Goal: Information Seeking & Learning: Understand process/instructions

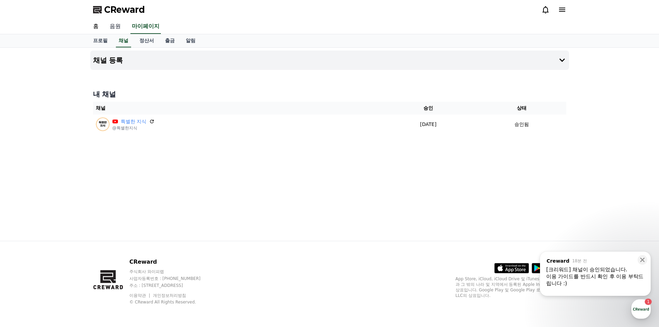
click at [119, 25] on link "음원" at bounding box center [115, 26] width 22 height 15
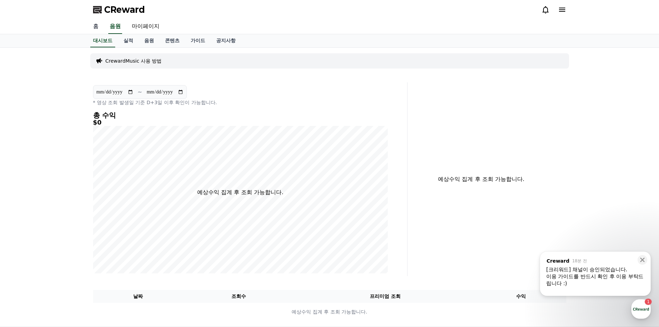
click at [94, 28] on link "홈" at bounding box center [96, 26] width 17 height 15
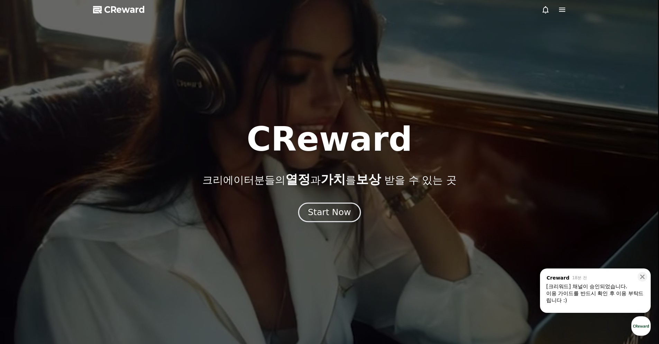
drag, startPoint x: 326, startPoint y: 201, endPoint x: 326, endPoint y: 207, distance: 5.9
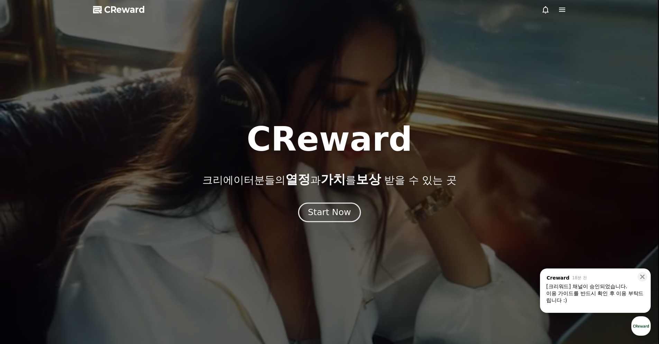
click at [326, 201] on div "CReward 크리에이터분들의 열정 과 가치 를 보상 받을 수 있는 곳 Start Now" at bounding box center [329, 171] width 659 height 99
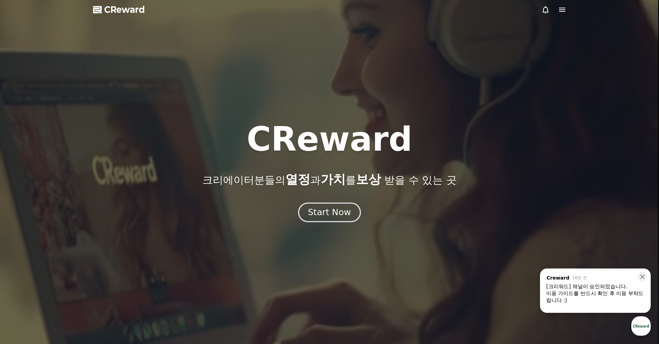
click at [326, 211] on div "Start Now" at bounding box center [329, 212] width 43 height 12
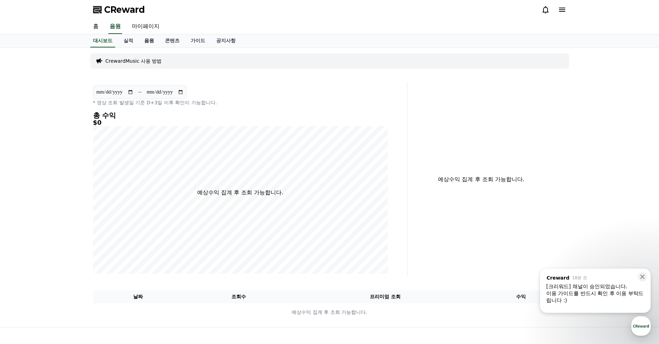
click at [151, 45] on link "음원" at bounding box center [149, 40] width 21 height 13
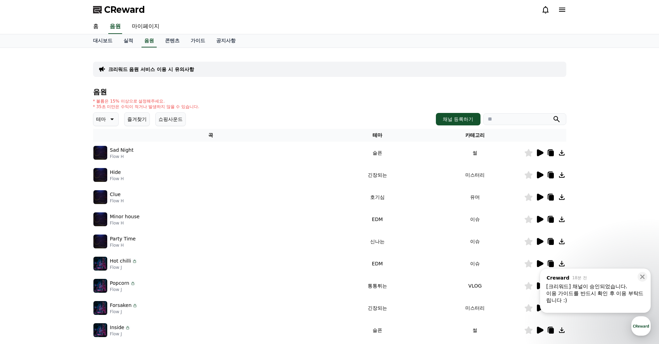
click at [172, 120] on button "쇼핑사운드" at bounding box center [170, 119] width 30 height 14
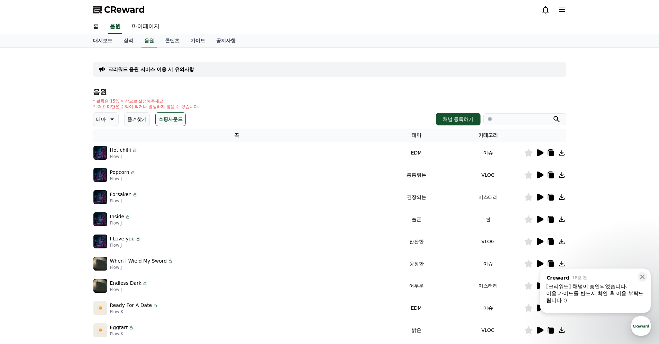
click at [113, 116] on icon at bounding box center [111, 119] width 8 height 8
click at [252, 92] on h4 "음원" at bounding box center [329, 92] width 473 height 8
click at [105, 144] on button "웅장한" at bounding box center [104, 142] width 20 height 15
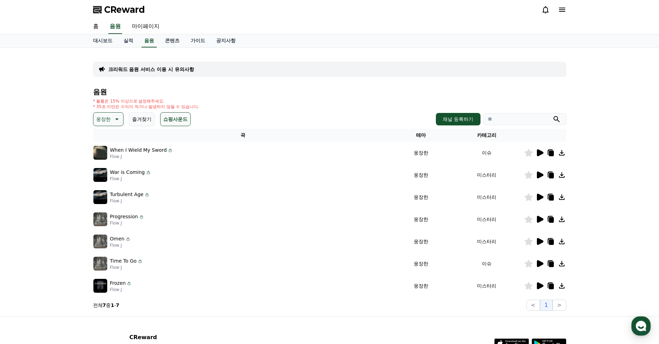
click at [534, 154] on div at bounding box center [546, 152] width 42 height 8
click at [538, 152] on icon at bounding box center [540, 152] width 7 height 7
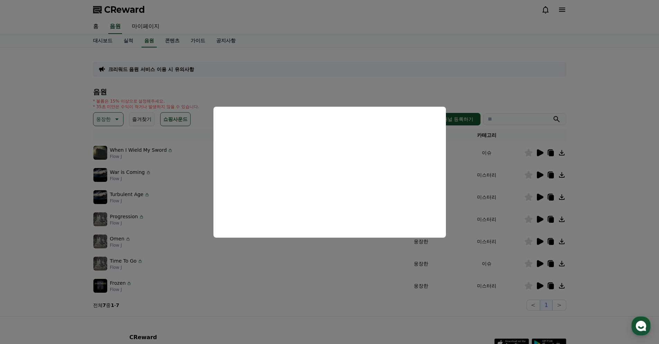
click at [267, 296] on button "close modal" at bounding box center [329, 172] width 659 height 344
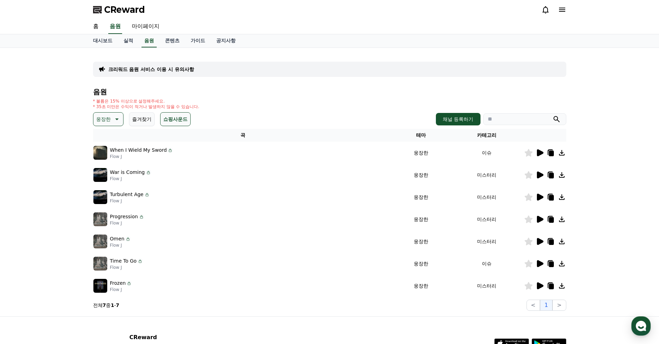
click at [540, 172] on icon at bounding box center [540, 175] width 8 height 8
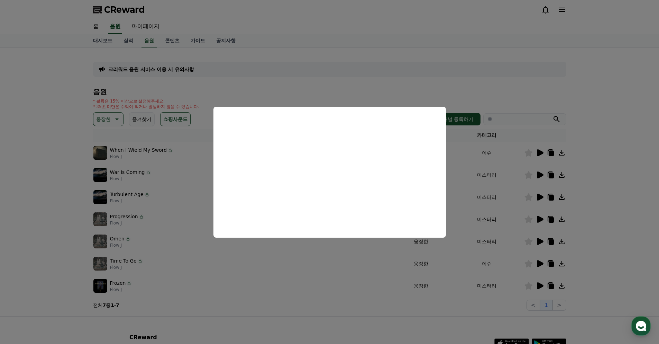
click at [406, 313] on button "close modal" at bounding box center [329, 172] width 659 height 344
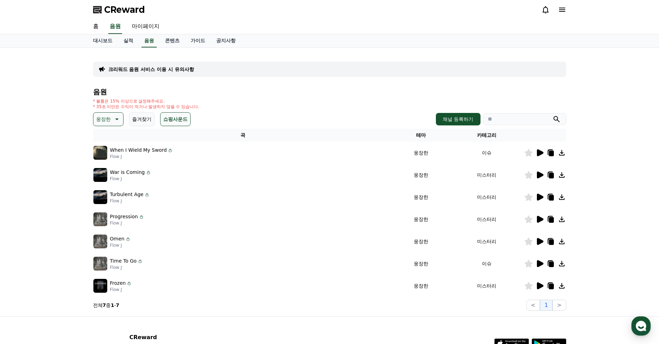
click at [537, 265] on icon at bounding box center [540, 263] width 7 height 7
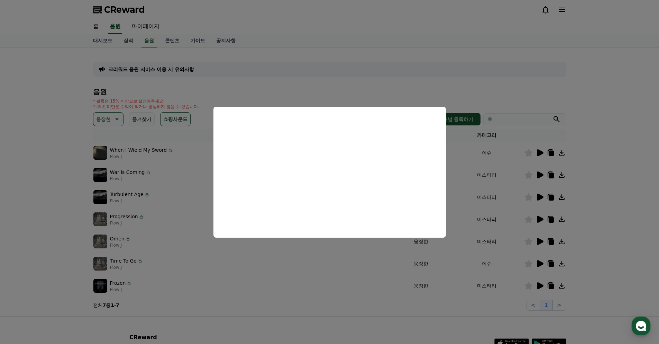
click at [381, 300] on button "close modal" at bounding box center [329, 172] width 659 height 344
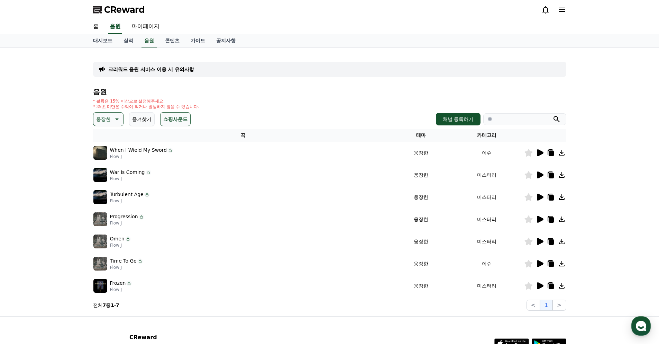
click at [117, 117] on icon at bounding box center [116, 119] width 8 height 8
click at [105, 140] on button "전체" at bounding box center [101, 137] width 15 height 15
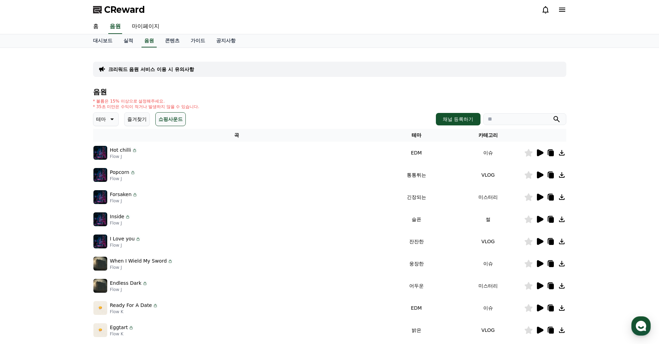
click at [538, 153] on icon at bounding box center [540, 152] width 7 height 7
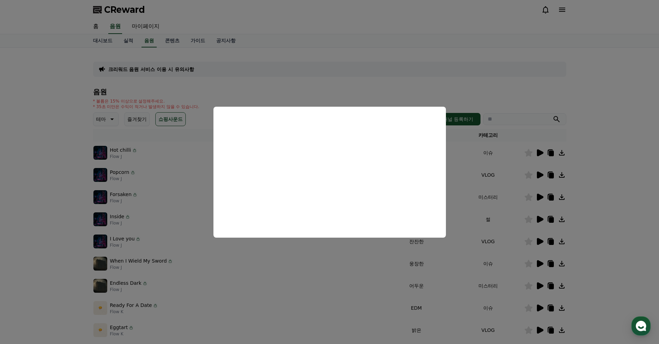
click at [426, 283] on button "close modal" at bounding box center [329, 172] width 659 height 344
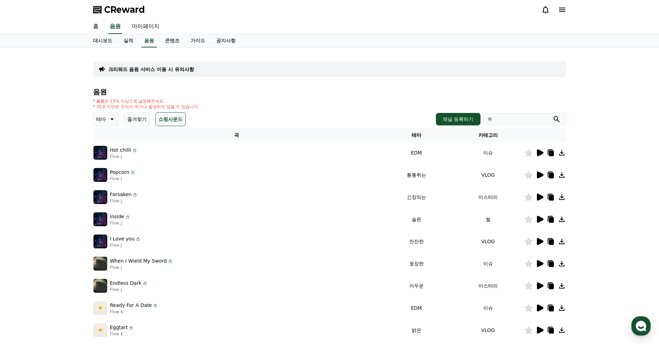
click at [114, 118] on icon at bounding box center [111, 119] width 8 height 8
click at [110, 177] on button "긴장되는" at bounding box center [106, 175] width 25 height 15
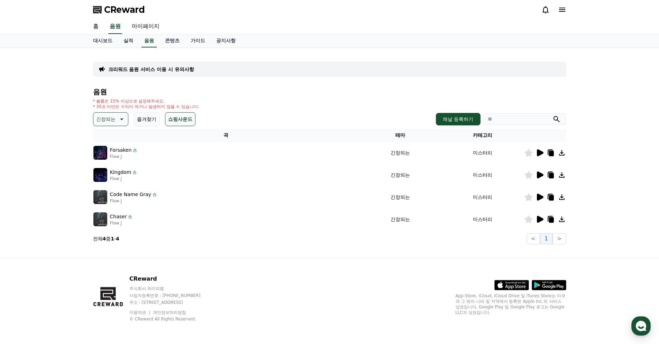
click at [537, 149] on icon at bounding box center [540, 152] width 8 height 8
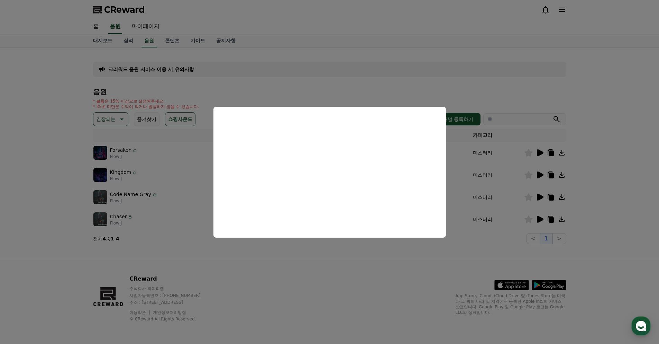
click at [368, 282] on button "close modal" at bounding box center [329, 172] width 659 height 344
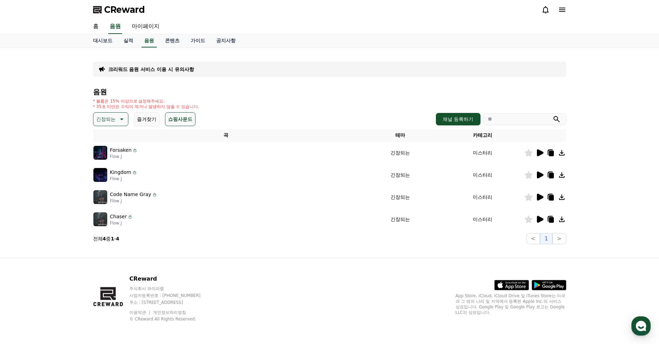
click at [539, 174] on icon at bounding box center [540, 174] width 7 height 7
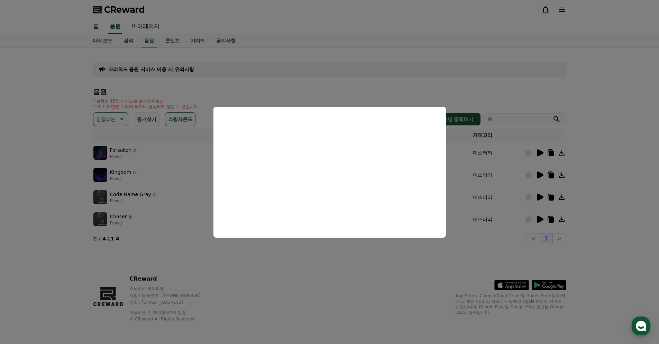
click at [291, 271] on button "close modal" at bounding box center [329, 172] width 659 height 344
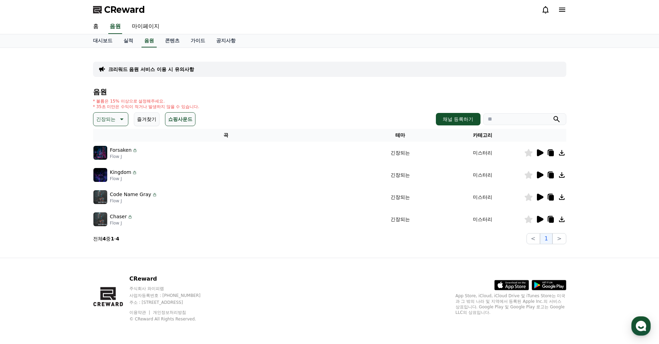
click at [540, 195] on icon at bounding box center [540, 196] width 7 height 7
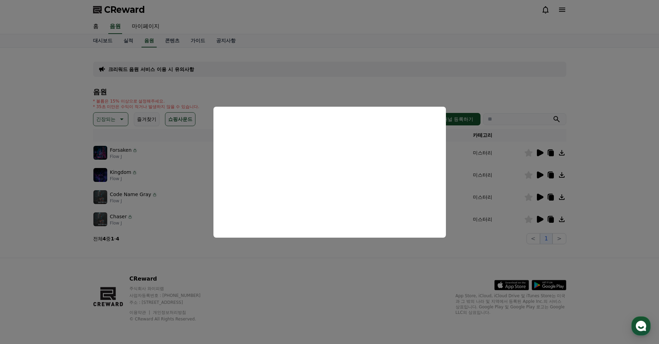
drag, startPoint x: 310, startPoint y: 273, endPoint x: 267, endPoint y: 239, distance: 53.9
click at [310, 273] on button "close modal" at bounding box center [329, 172] width 659 height 344
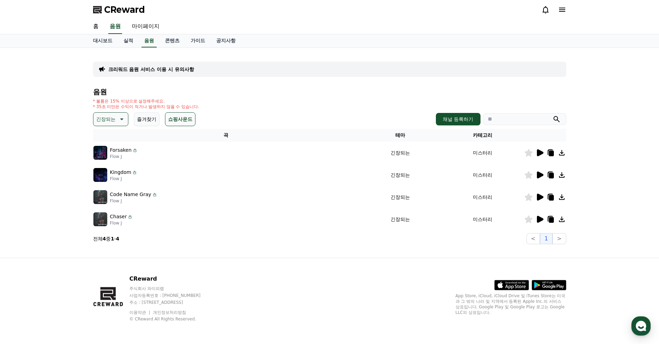
click at [102, 116] on p "긴장되는" at bounding box center [105, 119] width 19 height 10
click at [109, 137] on button "전체" at bounding box center [101, 137] width 15 height 15
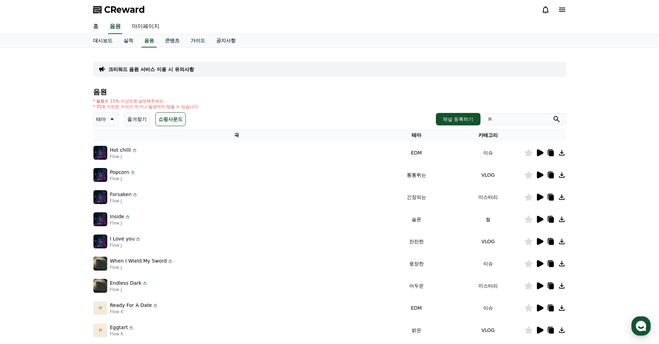
click at [114, 115] on icon at bounding box center [111, 119] width 8 height 8
click at [107, 159] on button "감동적인" at bounding box center [106, 158] width 25 height 15
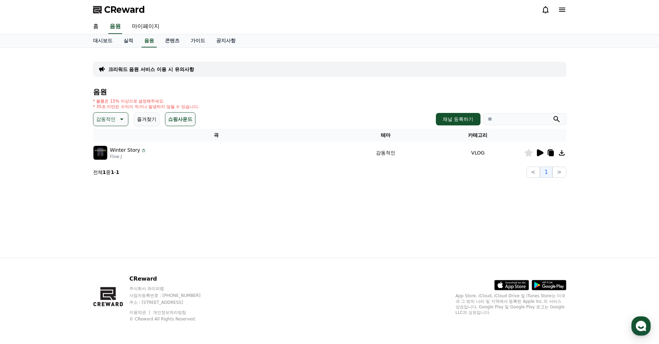
click at [115, 120] on p "감동적인" at bounding box center [105, 119] width 19 height 10
click at [115, 178] on button "긴장되는" at bounding box center [106, 175] width 25 height 15
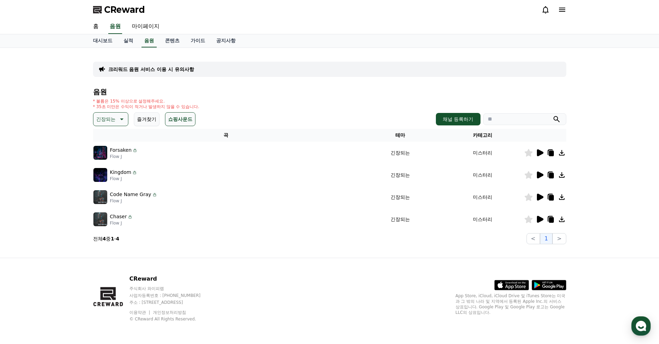
click at [540, 149] on icon at bounding box center [540, 152] width 8 height 8
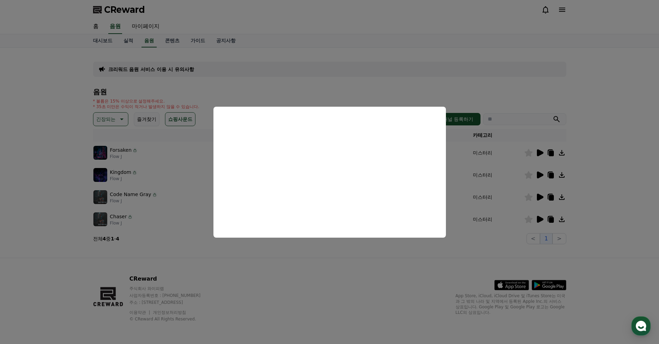
click at [324, 281] on button "close modal" at bounding box center [329, 172] width 659 height 344
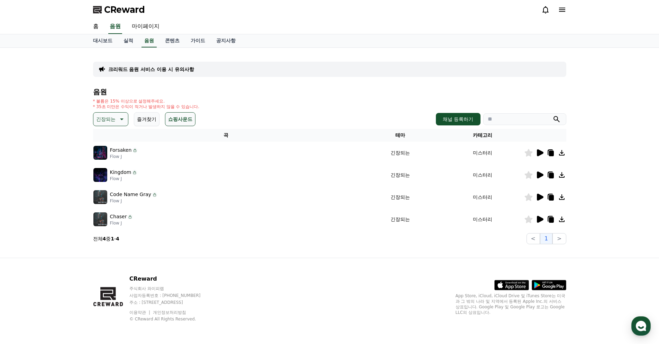
click at [122, 122] on icon at bounding box center [121, 119] width 8 height 8
click at [107, 193] on button "코믹한" at bounding box center [104, 193] width 20 height 15
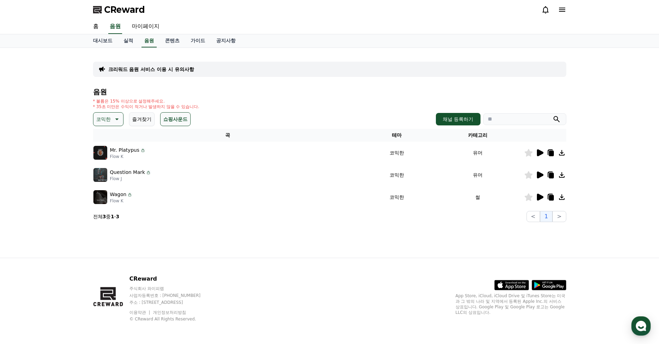
click at [542, 153] on icon at bounding box center [540, 152] width 7 height 7
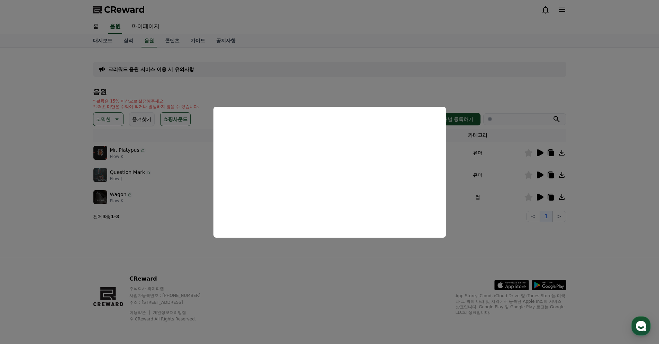
click at [315, 258] on button "close modal" at bounding box center [329, 172] width 659 height 344
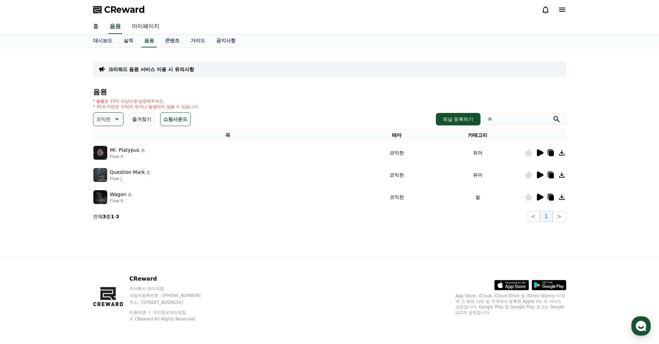
click at [541, 173] on icon at bounding box center [540, 174] width 7 height 7
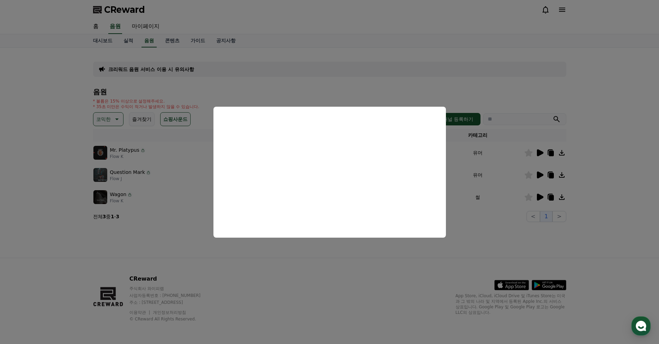
click at [313, 265] on button "close modal" at bounding box center [329, 172] width 659 height 344
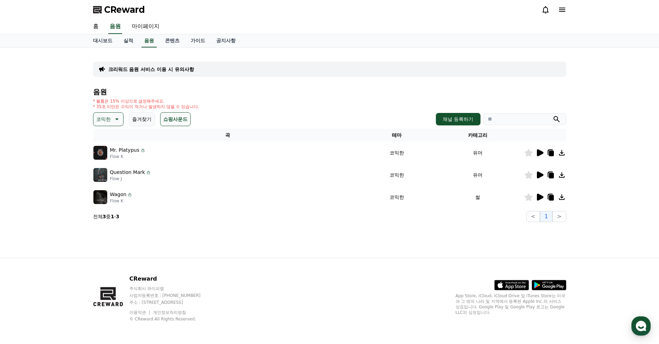
click at [113, 116] on icon at bounding box center [116, 119] width 8 height 8
click at [536, 197] on icon at bounding box center [540, 197] width 8 height 8
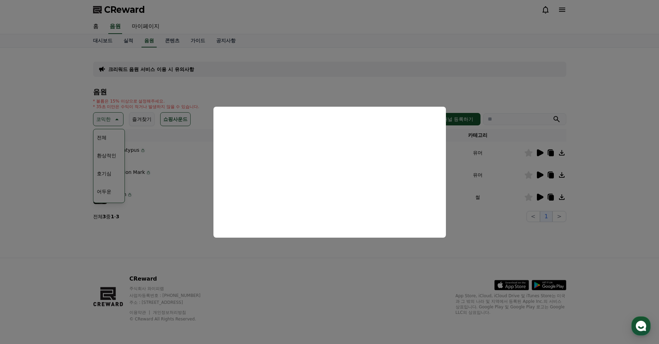
click at [334, 273] on button "close modal" at bounding box center [329, 172] width 659 height 344
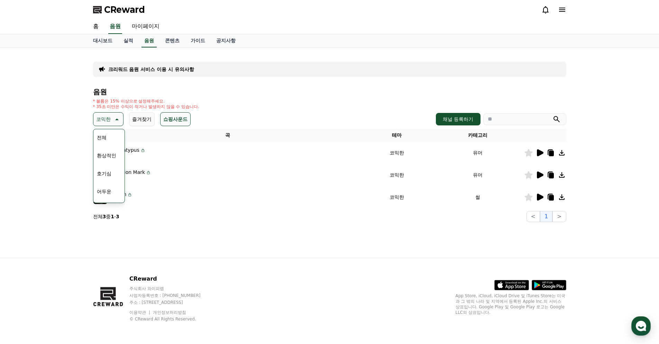
click at [215, 109] on div "* 볼륨은 15% 이상으로 설정해주세요. * 35초 미만은 수익이 적거나 발생하지 않을 수 있습니다." at bounding box center [329, 103] width 473 height 11
click at [476, 133] on th "카테고리" at bounding box center [478, 135] width 92 height 13
click at [105, 137] on button "웅장한" at bounding box center [104, 134] width 20 height 15
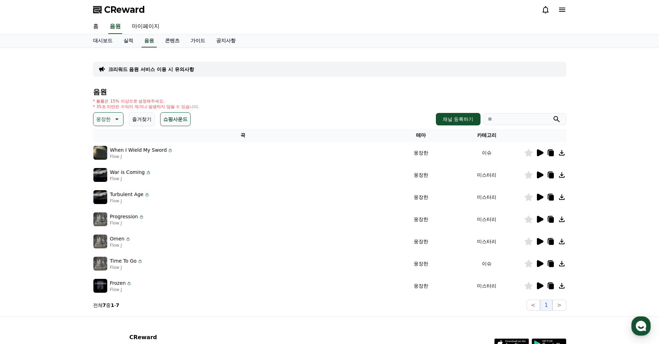
click at [542, 154] on icon at bounding box center [540, 152] width 8 height 8
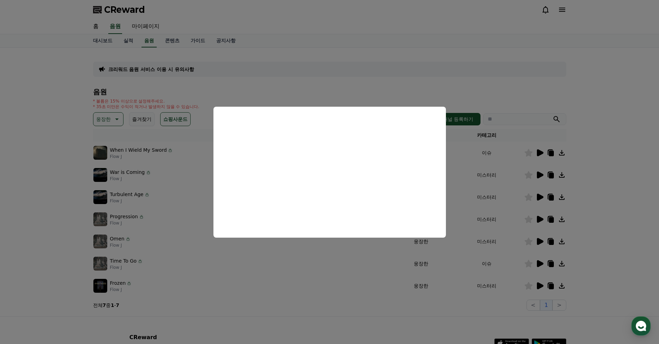
click at [362, 312] on button "close modal" at bounding box center [329, 172] width 659 height 344
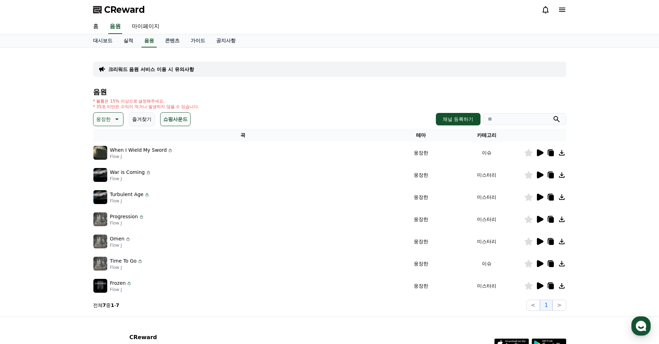
click at [528, 152] on icon at bounding box center [529, 153] width 8 height 8
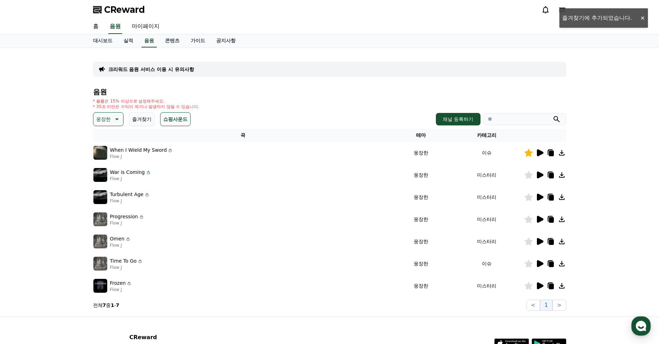
click at [139, 121] on button "즐겨찾기" at bounding box center [142, 119] width 26 height 14
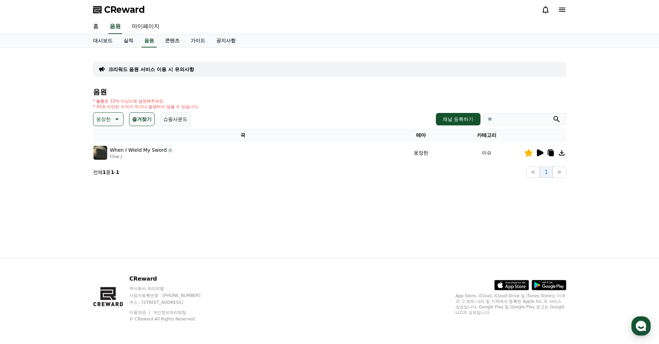
click at [184, 121] on button "쇼핑사운드" at bounding box center [175, 119] width 30 height 14
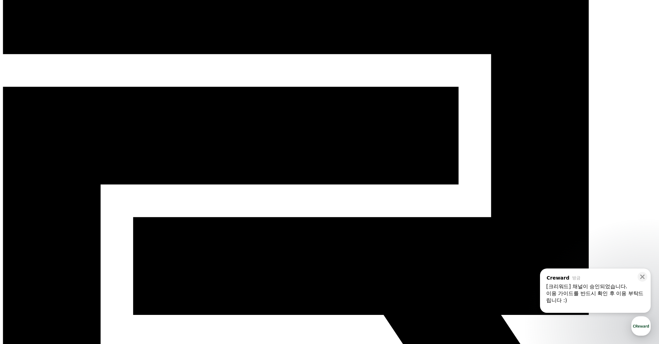
scroll to position [138, 0]
